Goal: Transaction & Acquisition: Obtain resource

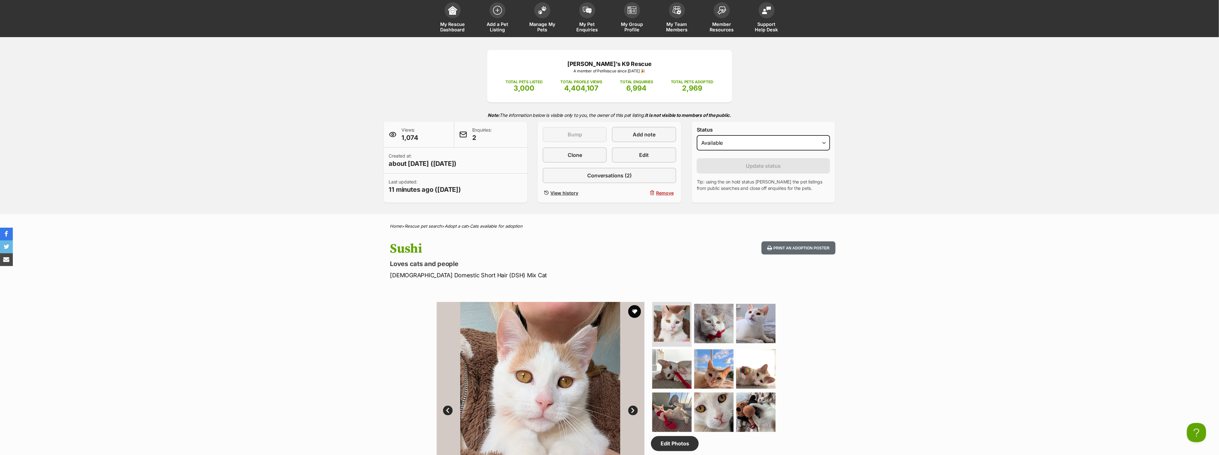
scroll to position [36, 0]
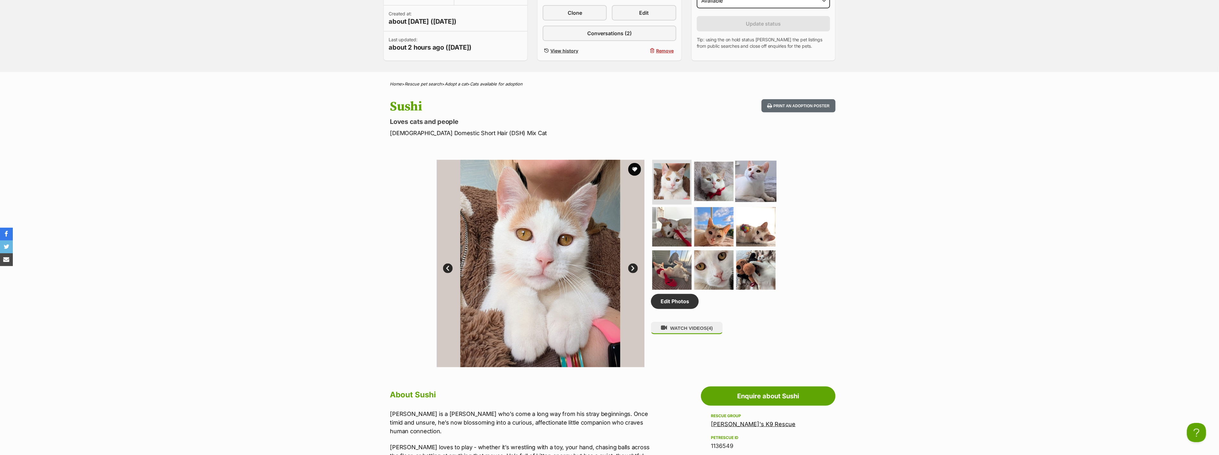
click at [752, 180] on img at bounding box center [755, 181] width 41 height 41
